Goal: Navigation & Orientation: Understand site structure

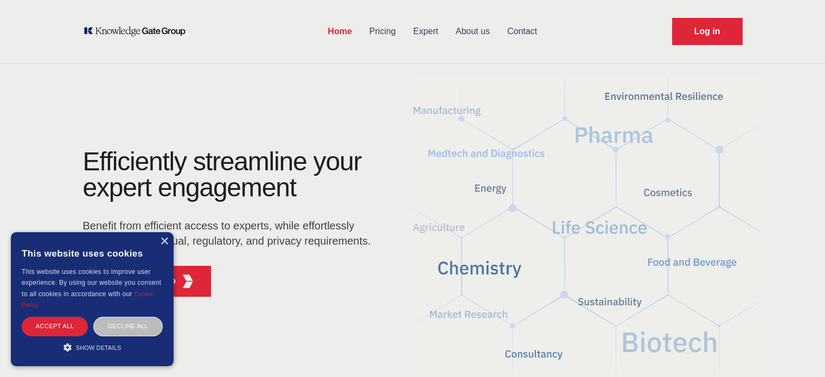
click at [383, 33] on link "Pricing" at bounding box center [383, 31] width 44 height 28
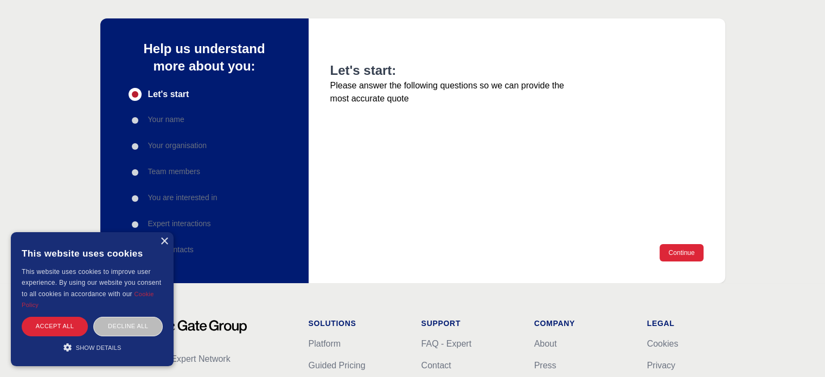
scroll to position [109, 0]
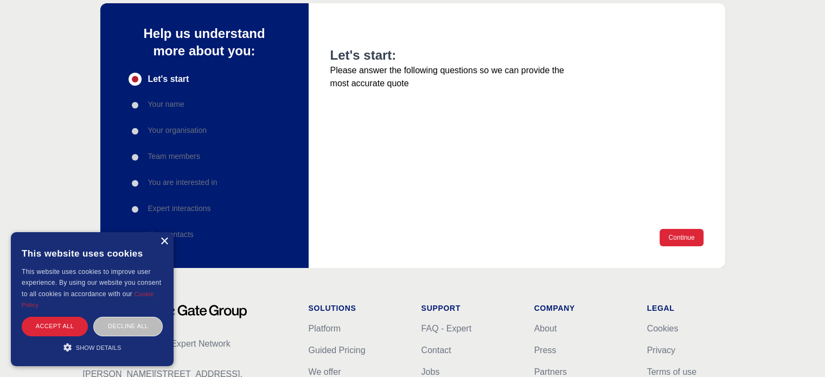
click at [163, 241] on div "×" at bounding box center [164, 242] width 8 height 8
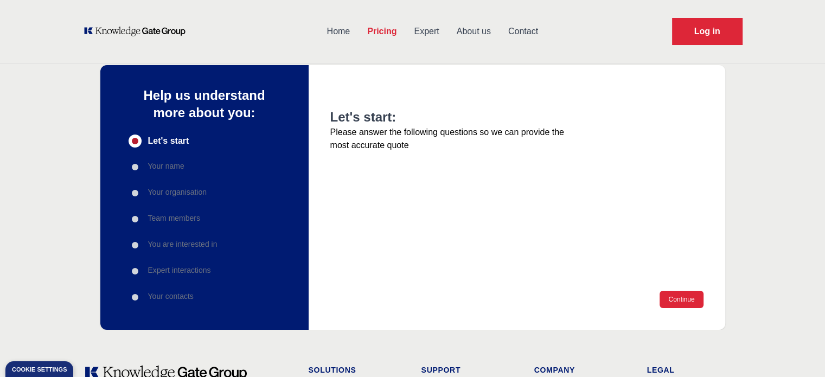
scroll to position [0, 0]
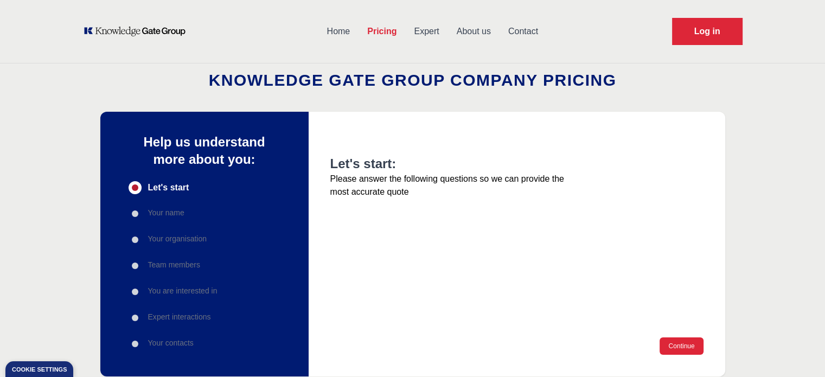
click at [434, 32] on link "Expert" at bounding box center [426, 31] width 42 height 28
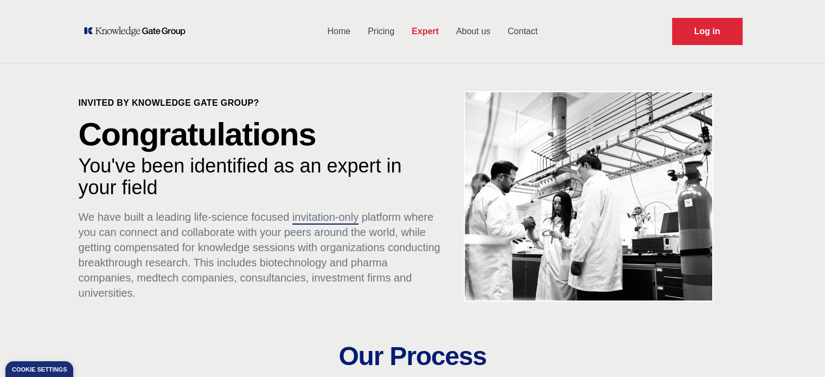
click at [466, 27] on link "About us" at bounding box center [474, 31] width 52 height 28
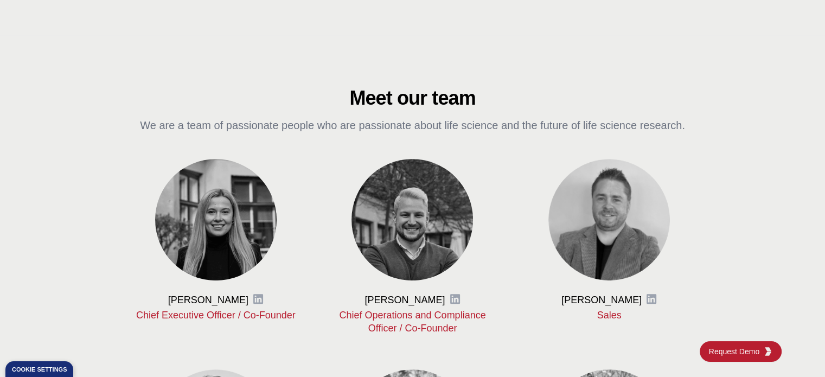
scroll to position [434, 0]
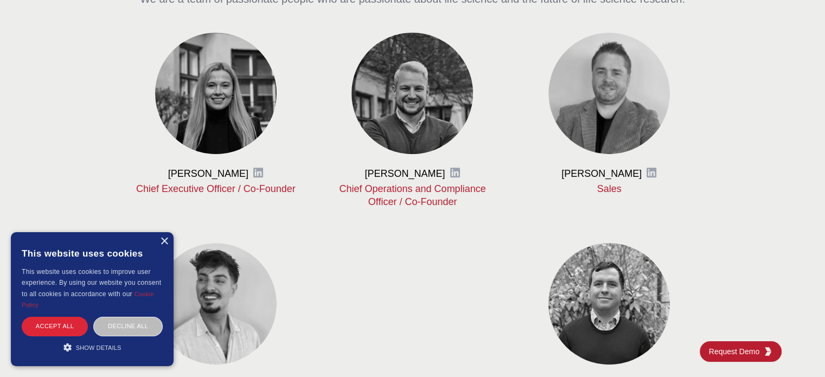
scroll to position [597, 0]
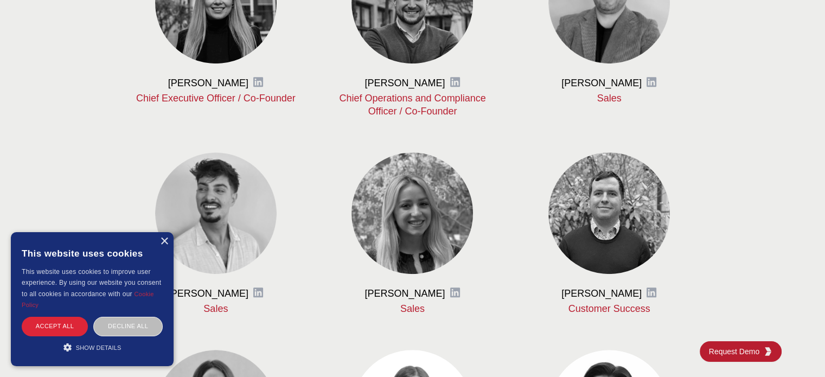
drag, startPoint x: 165, startPoint y: 240, endPoint x: 162, endPoint y: 245, distance: 5.9
click at [165, 240] on div "×" at bounding box center [164, 242] width 8 height 8
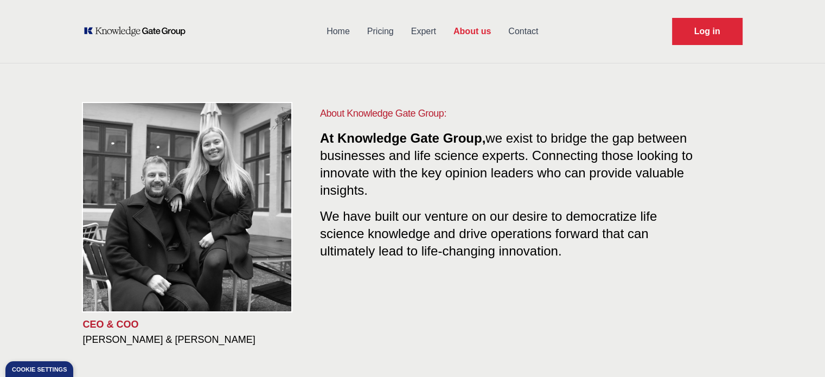
scroll to position [0, 0]
